Goal: Find specific page/section: Find specific page/section

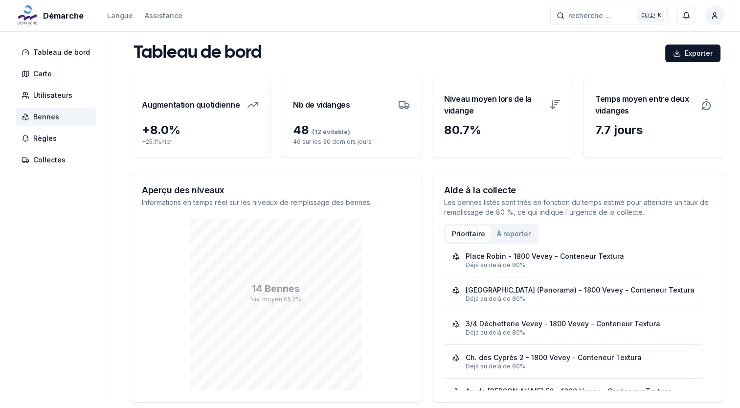
click at [39, 114] on span "Bennes" at bounding box center [46, 117] width 26 height 10
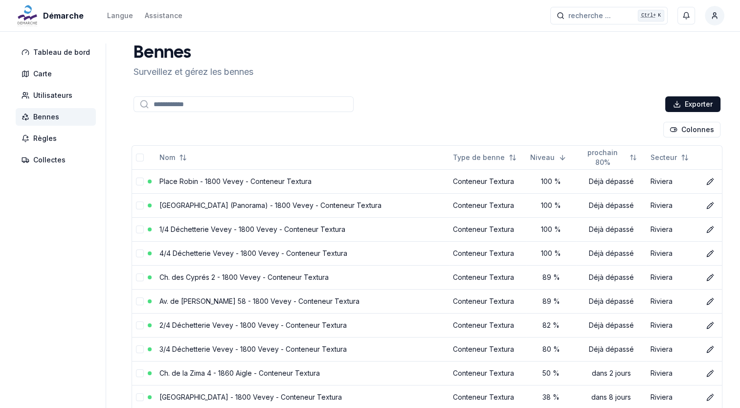
click at [437, 29] on div "Démarche Langue Assistance recherche ... recherche ... Ctrl+ K Behar Hoxha" at bounding box center [370, 15] width 740 height 31
